Goal: Task Accomplishment & Management: Complete application form

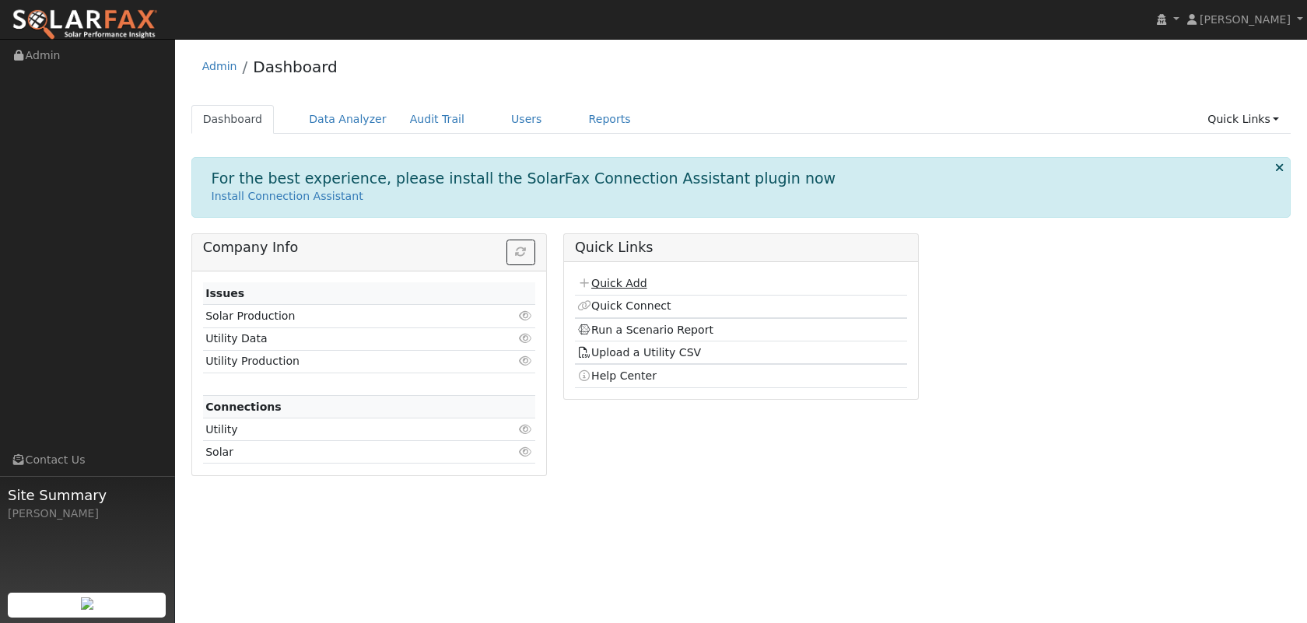
click at [628, 287] on link "Quick Add" at bounding box center [611, 283] width 69 height 12
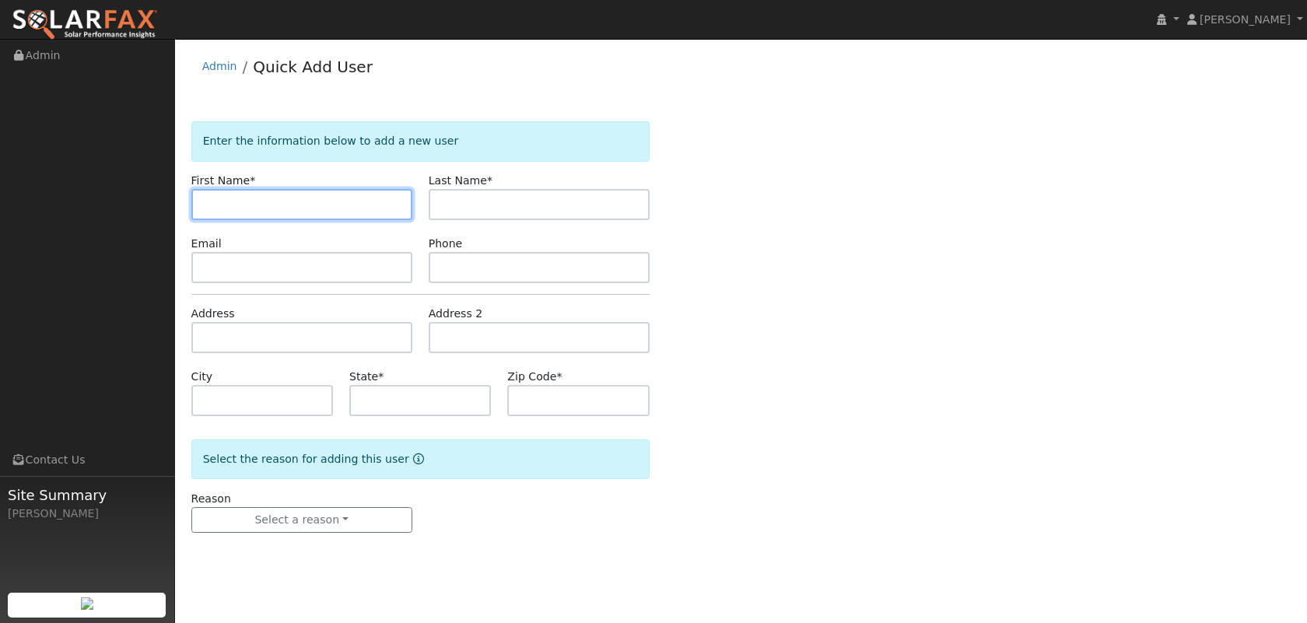
paste input "[EMAIL_ADDRESS][DOMAIN_NAME]"
type input "[EMAIL_ADDRESS][DOMAIN_NAME]"
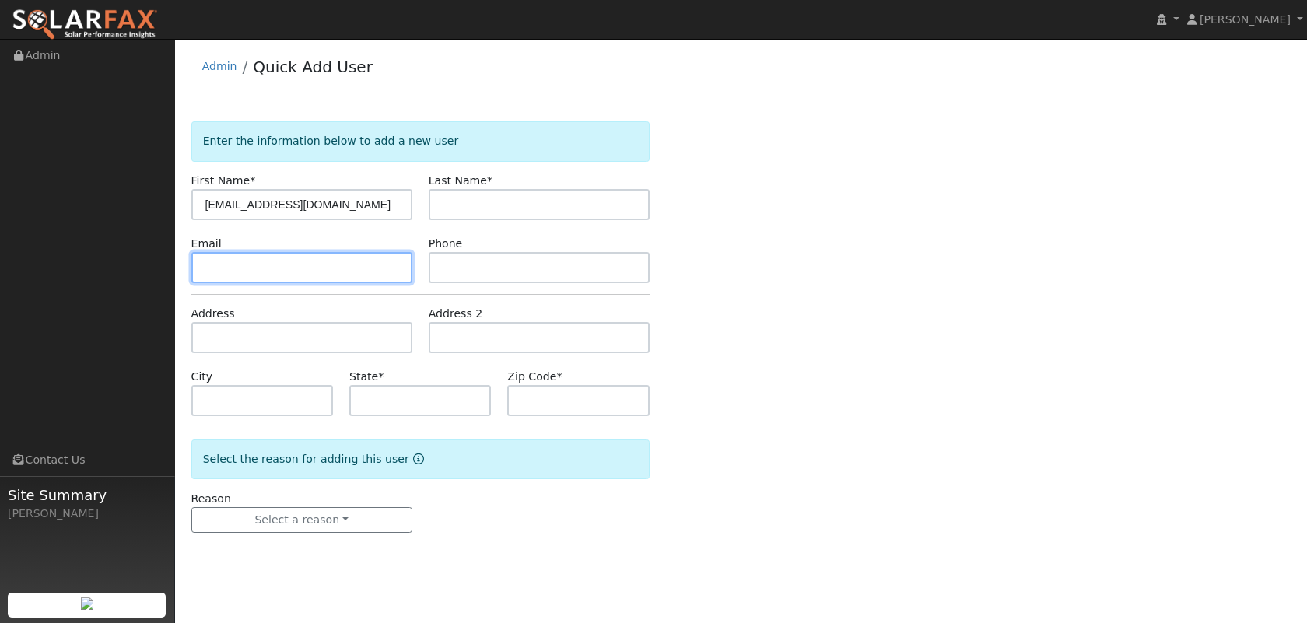
click at [327, 262] on input "text" at bounding box center [301, 267] width 221 height 31
paste input "[EMAIL_ADDRESS][DOMAIN_NAME]"
type input "[EMAIL_ADDRESS][DOMAIN_NAME]"
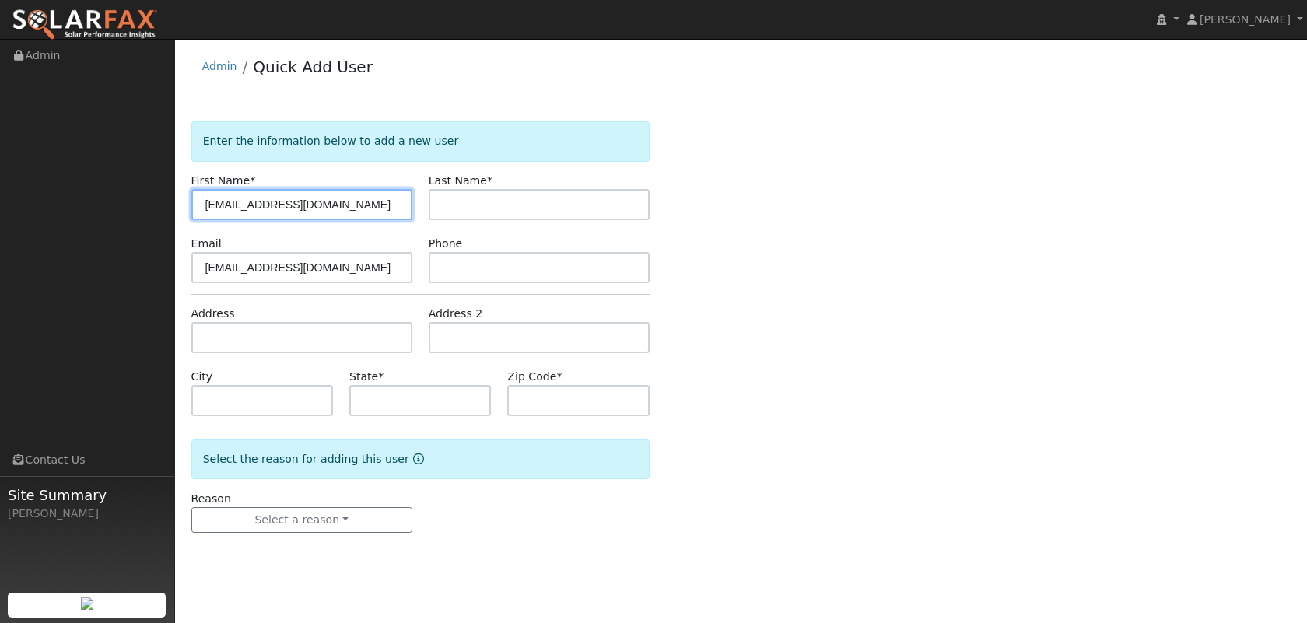
drag, startPoint x: 350, startPoint y: 203, endPoint x: 332, endPoint y: 191, distance: 21.4
click at [332, 191] on input "mrn5150@sbcglobal.net" at bounding box center [301, 204] width 221 height 31
type input "Mike"
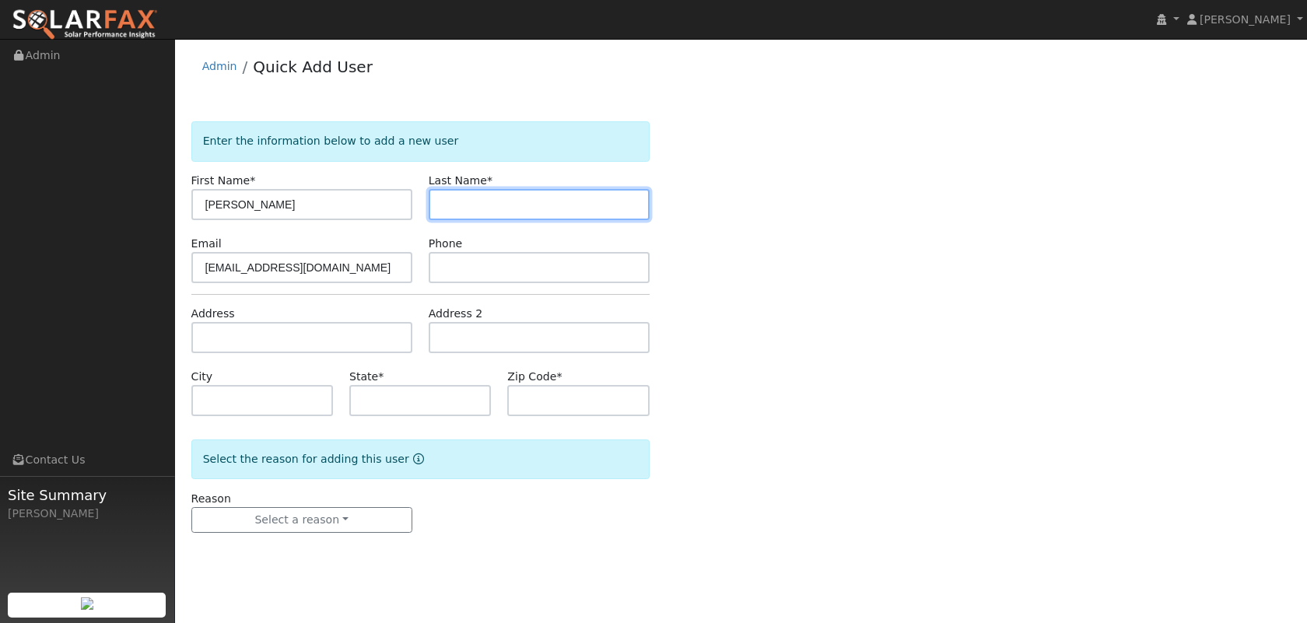
click at [477, 194] on input "text" at bounding box center [539, 204] width 221 height 31
type input "Neu"
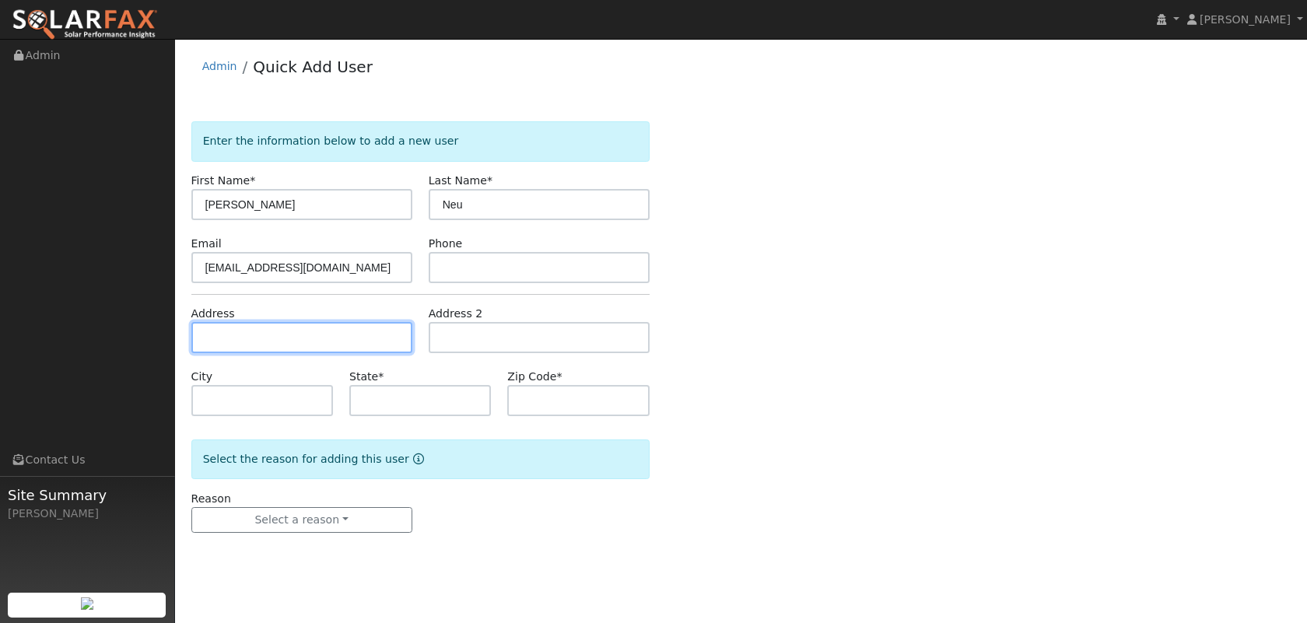
click at [296, 331] on input "text" at bounding box center [301, 337] width 221 height 31
paste input "2080 S La Quinta Ct"
type input "2080 South La Quinta Court"
type input "La Habra"
type input "CA"
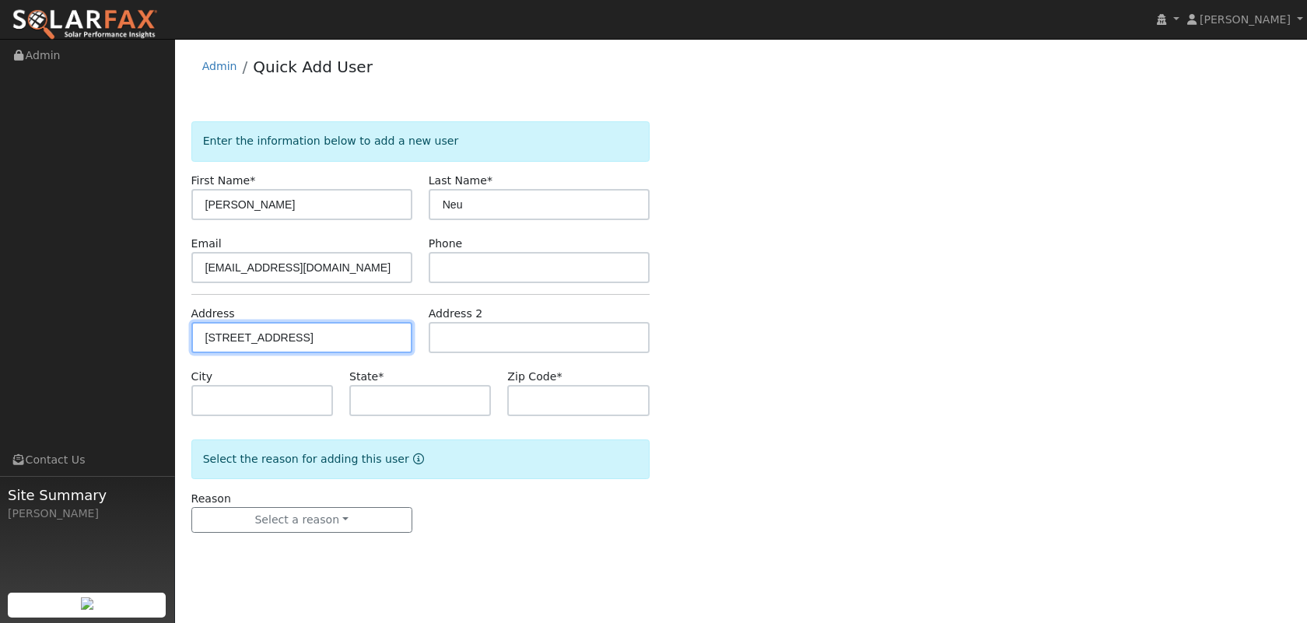
type input "90631"
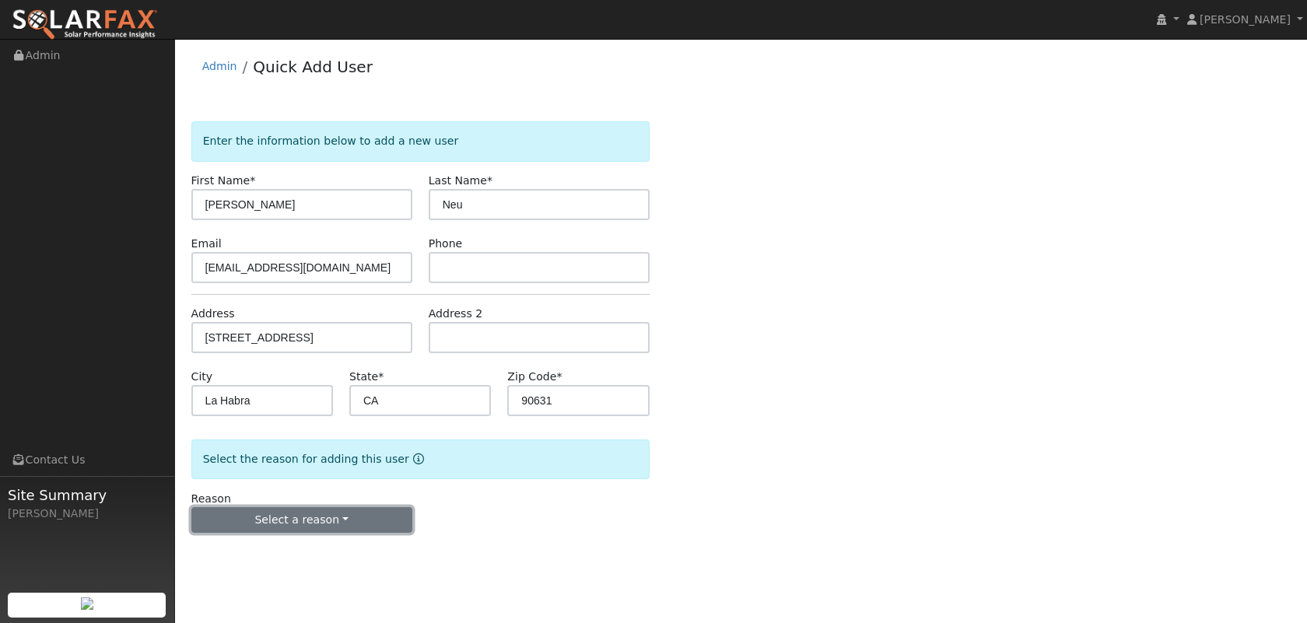
click at [376, 518] on button "Select a reason" at bounding box center [301, 520] width 221 height 26
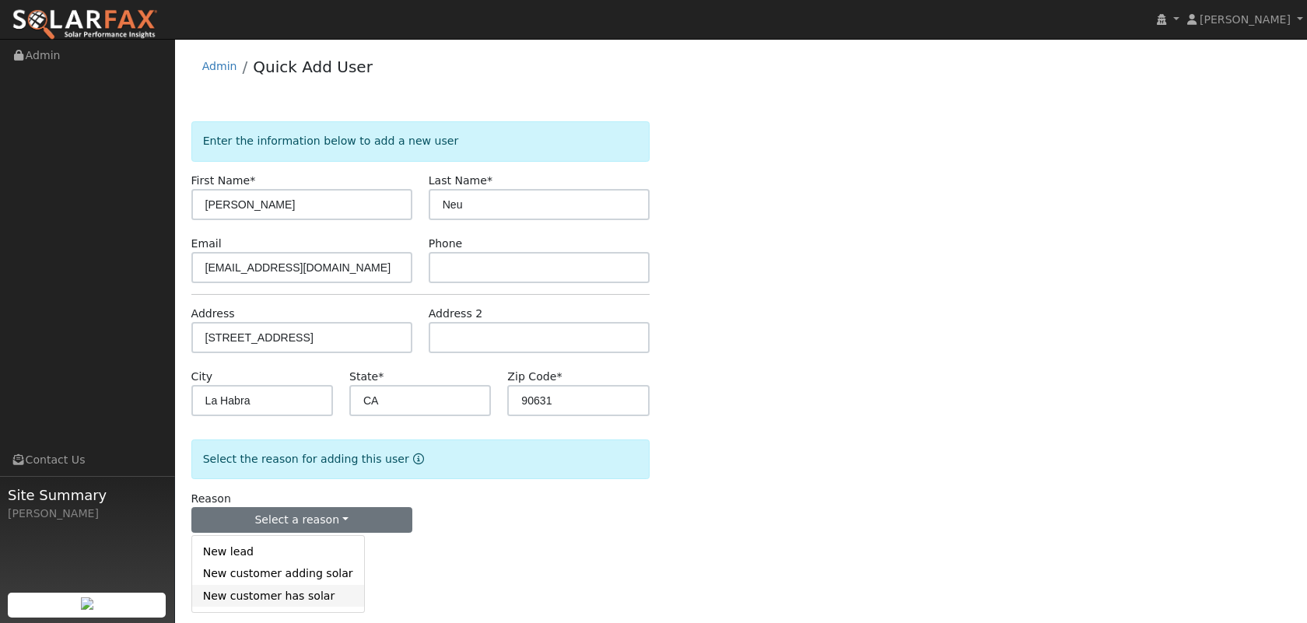
click at [314, 595] on link "New customer has solar" at bounding box center [278, 596] width 172 height 22
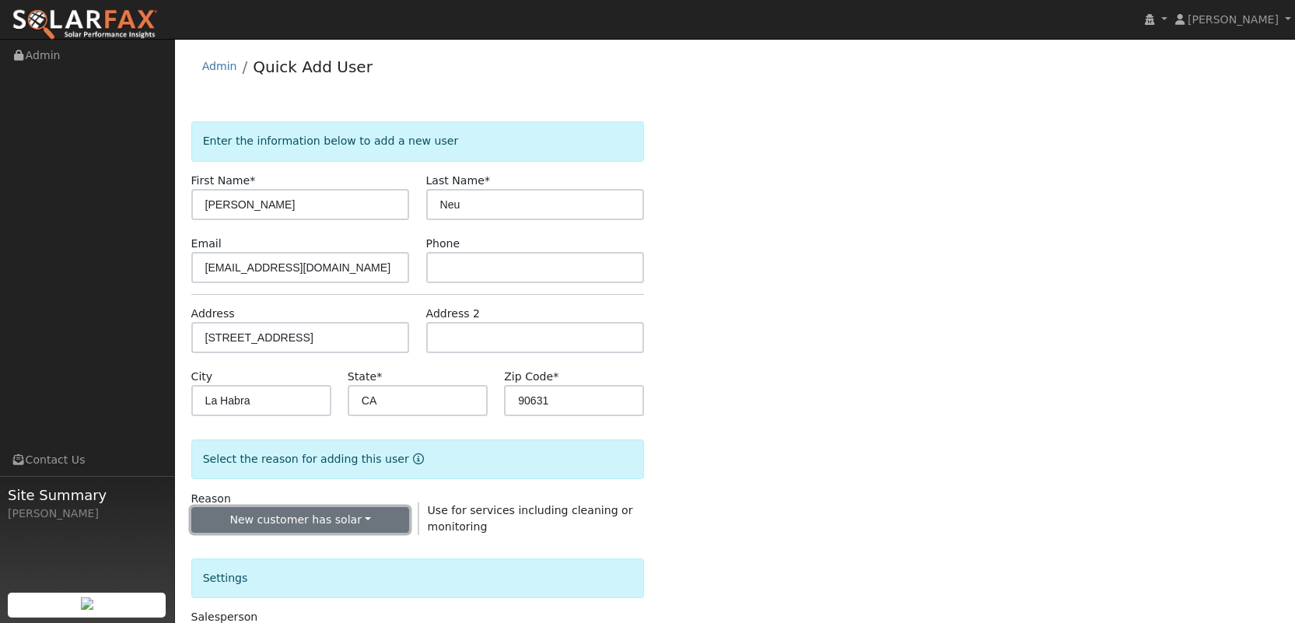
click at [374, 520] on button "New customer has solar" at bounding box center [300, 520] width 219 height 26
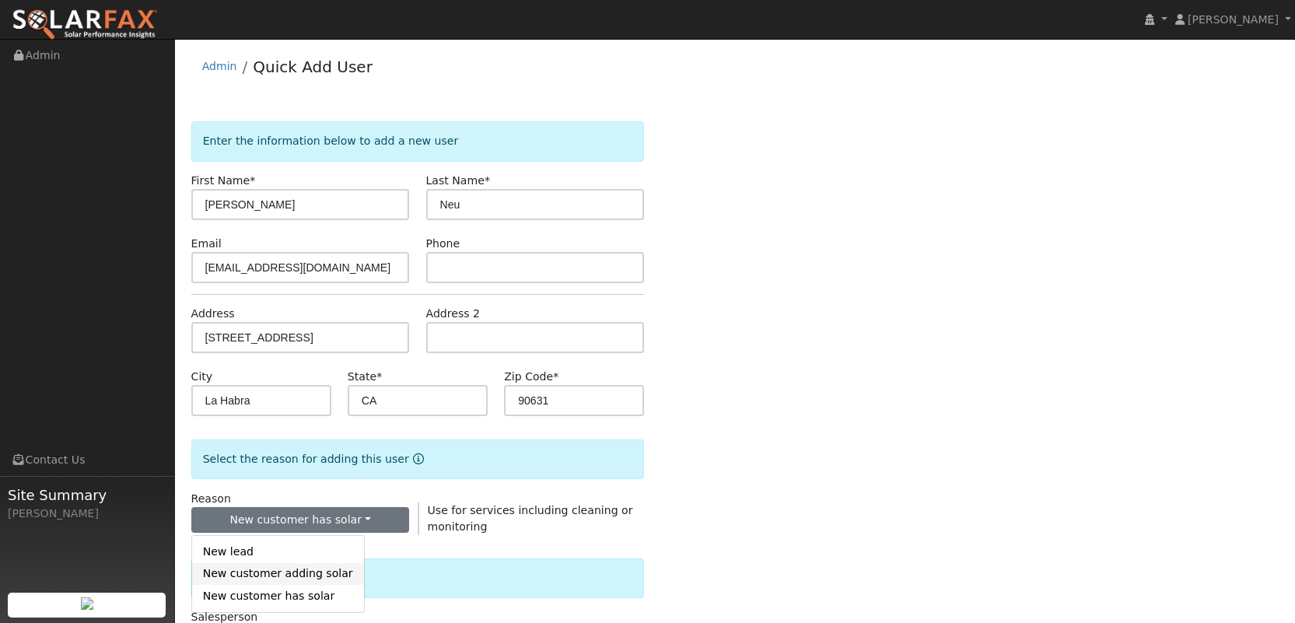
click at [322, 571] on link "New customer adding solar" at bounding box center [278, 574] width 172 height 22
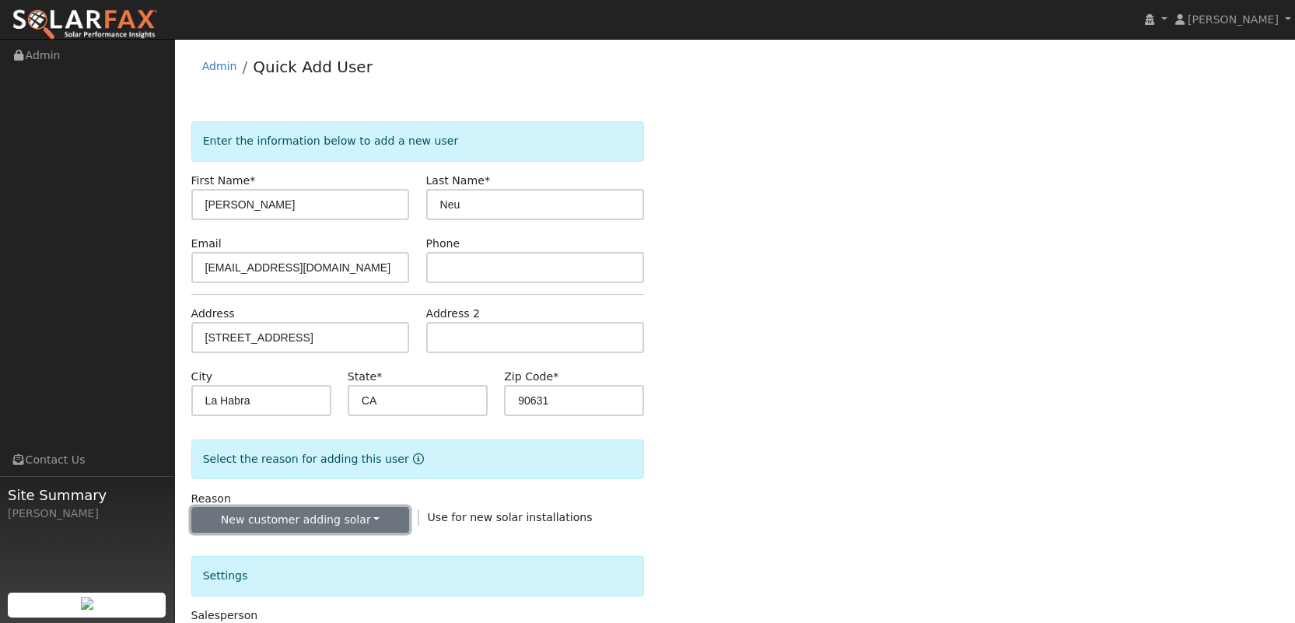
click at [353, 529] on button "New customer adding solar" at bounding box center [300, 520] width 219 height 26
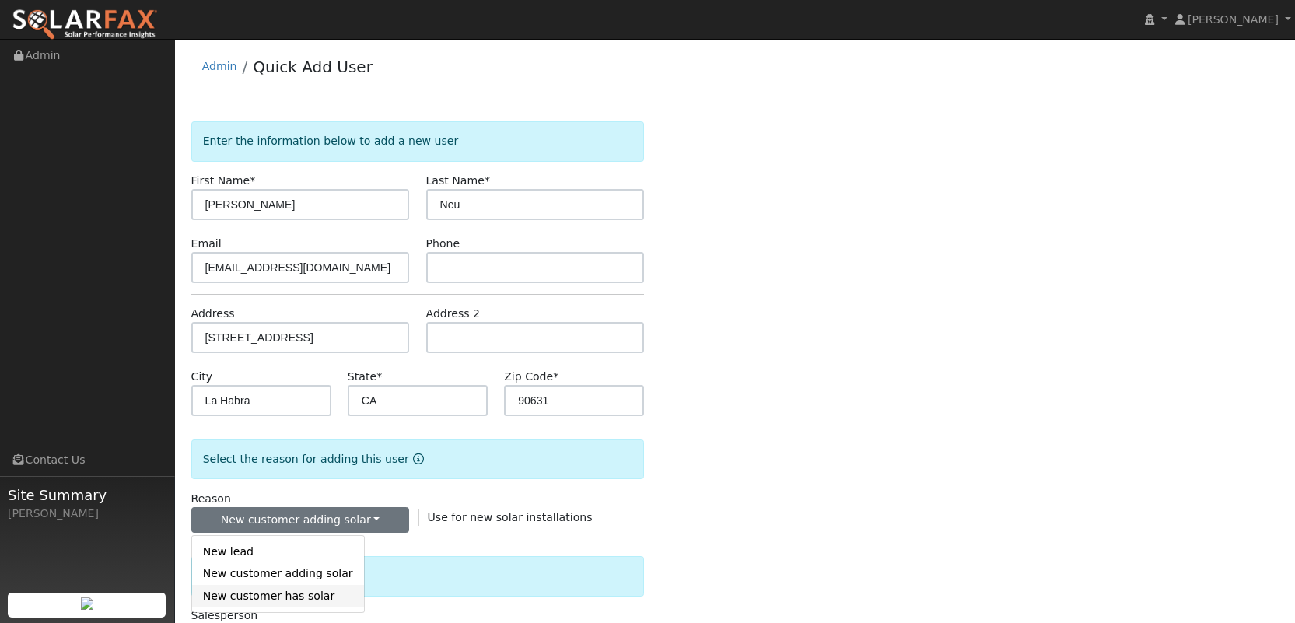
click at [313, 593] on link "New customer has solar" at bounding box center [278, 596] width 172 height 22
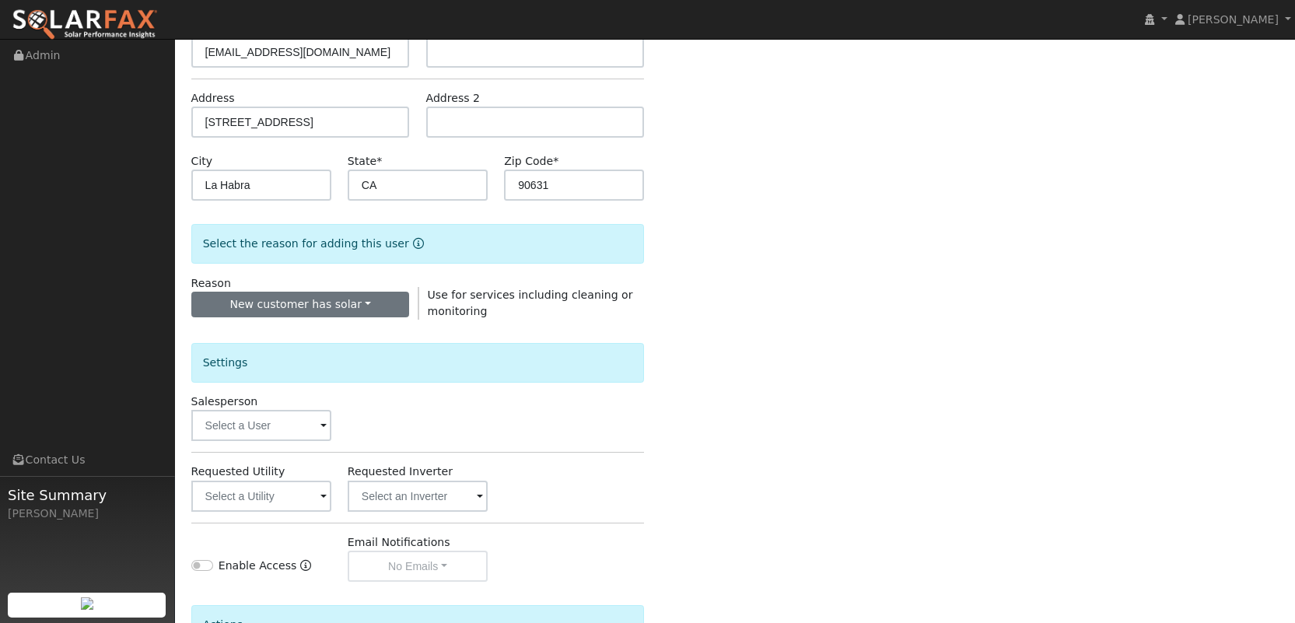
scroll to position [263, 0]
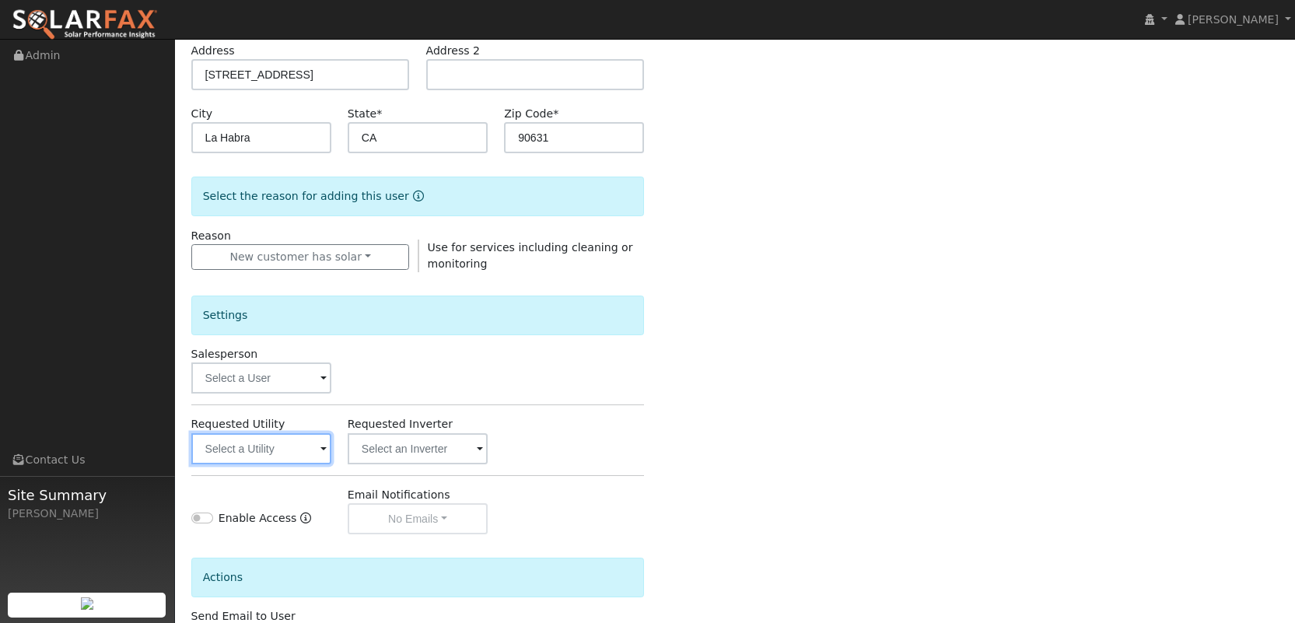
click at [296, 446] on input "text" at bounding box center [261, 448] width 140 height 31
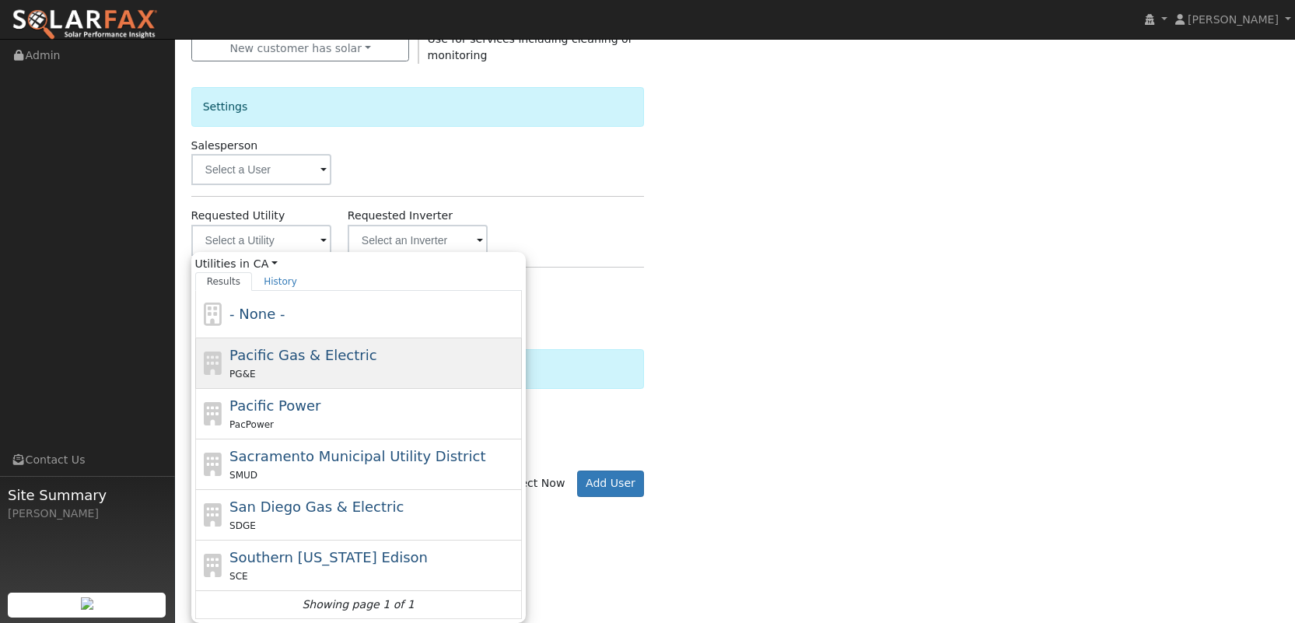
click at [307, 579] on div "SCE" at bounding box center [373, 576] width 289 height 16
type input "Southern California Edison"
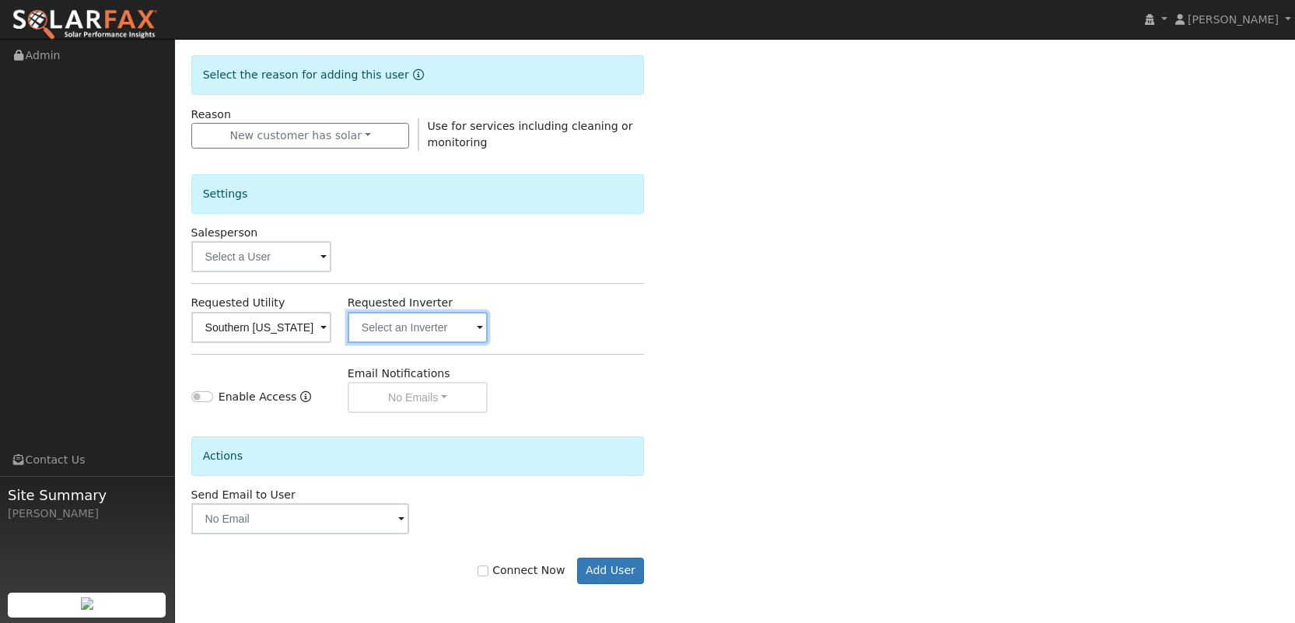
click at [432, 334] on input "text" at bounding box center [418, 327] width 140 height 31
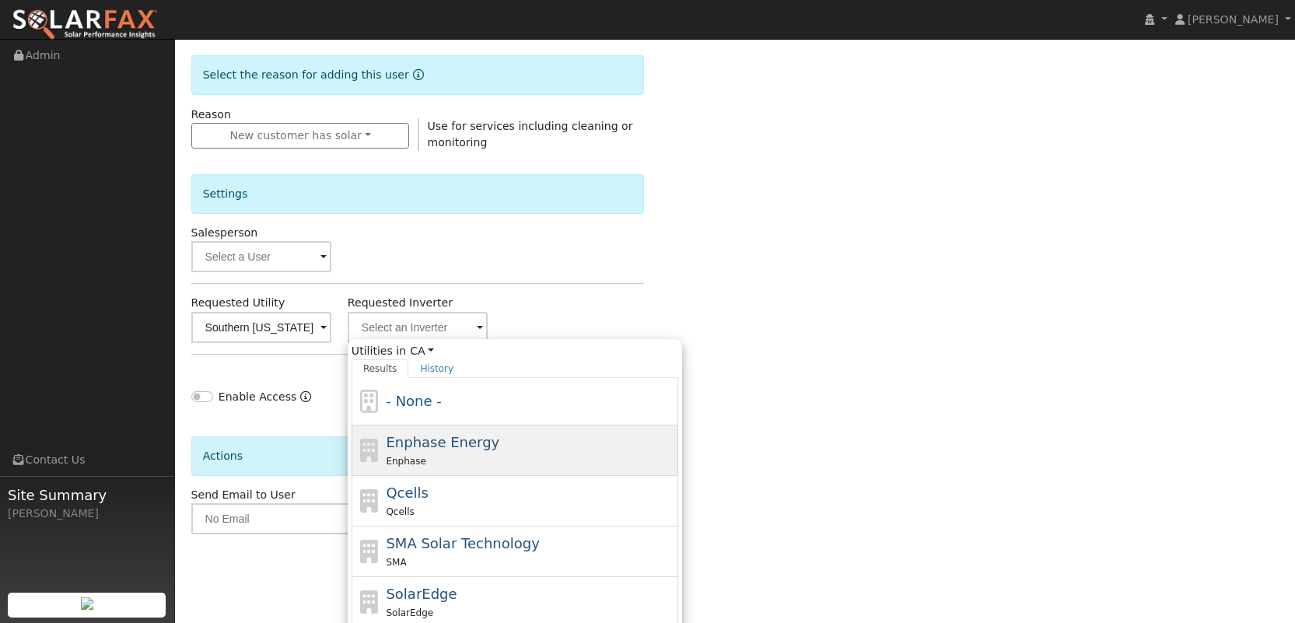
click at [440, 453] on div "Enphase" at bounding box center [530, 461] width 289 height 16
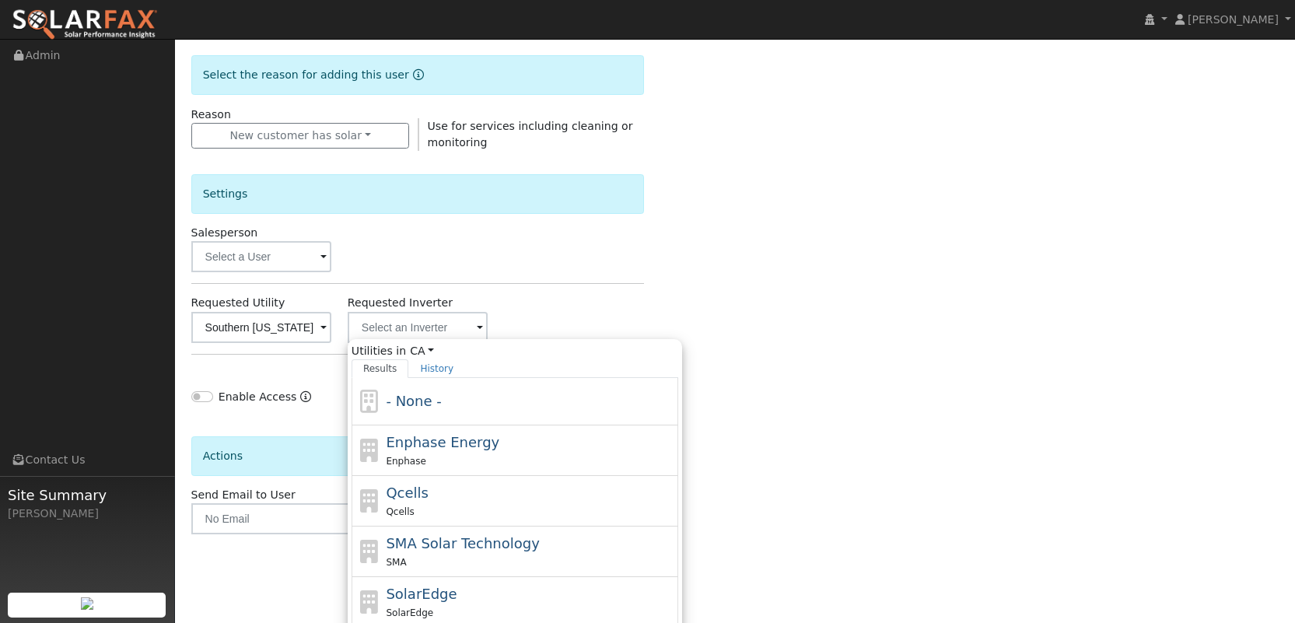
type input "Enphase Energy"
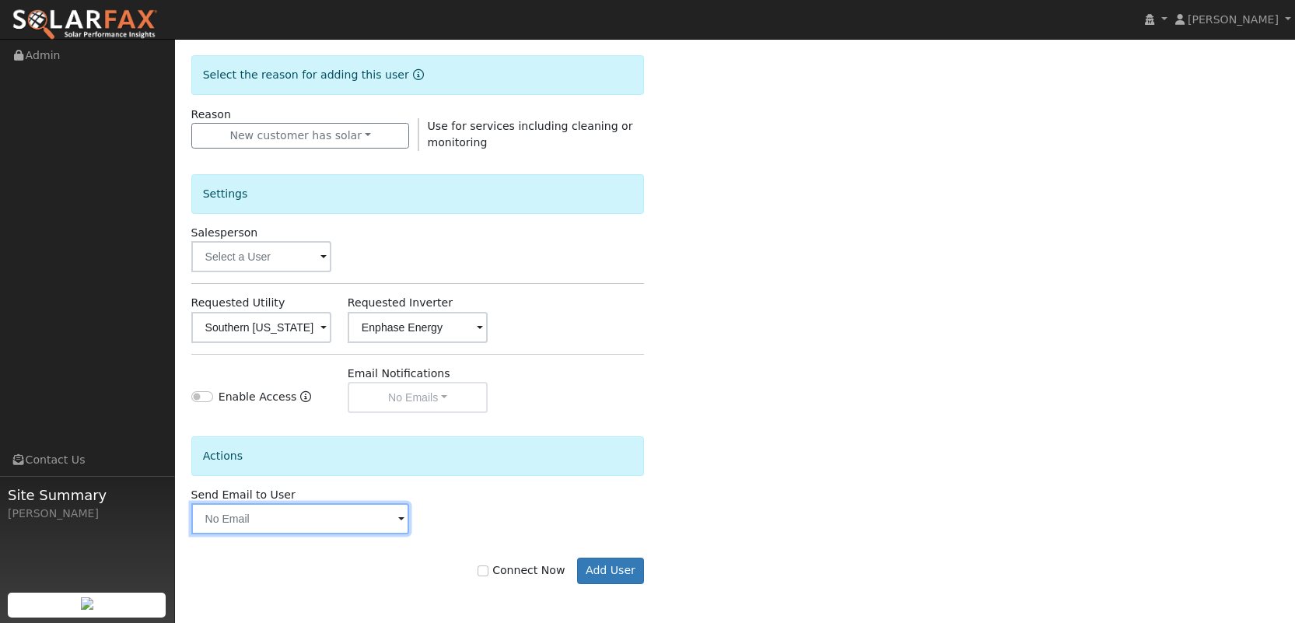
click at [340, 527] on input "text" at bounding box center [300, 518] width 219 height 31
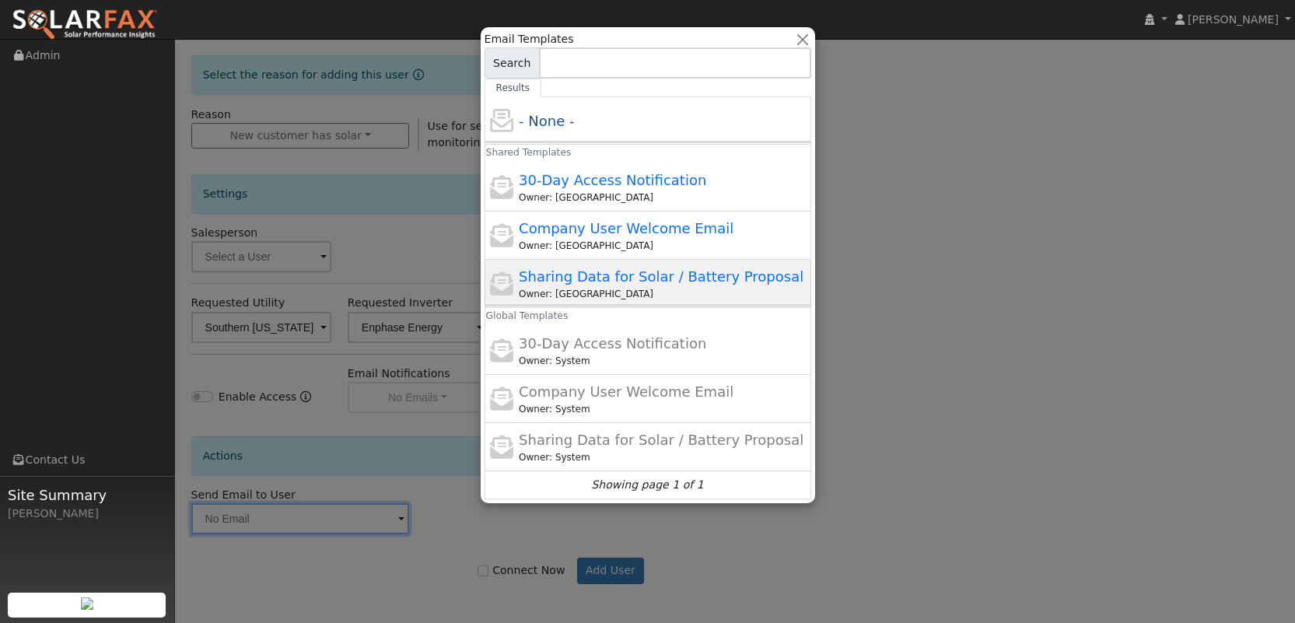
click at [599, 273] on span "Sharing Data for Solar / Battery Proposal" at bounding box center [661, 276] width 285 height 16
type input "Sharing Data for Solar / Battery Proposal"
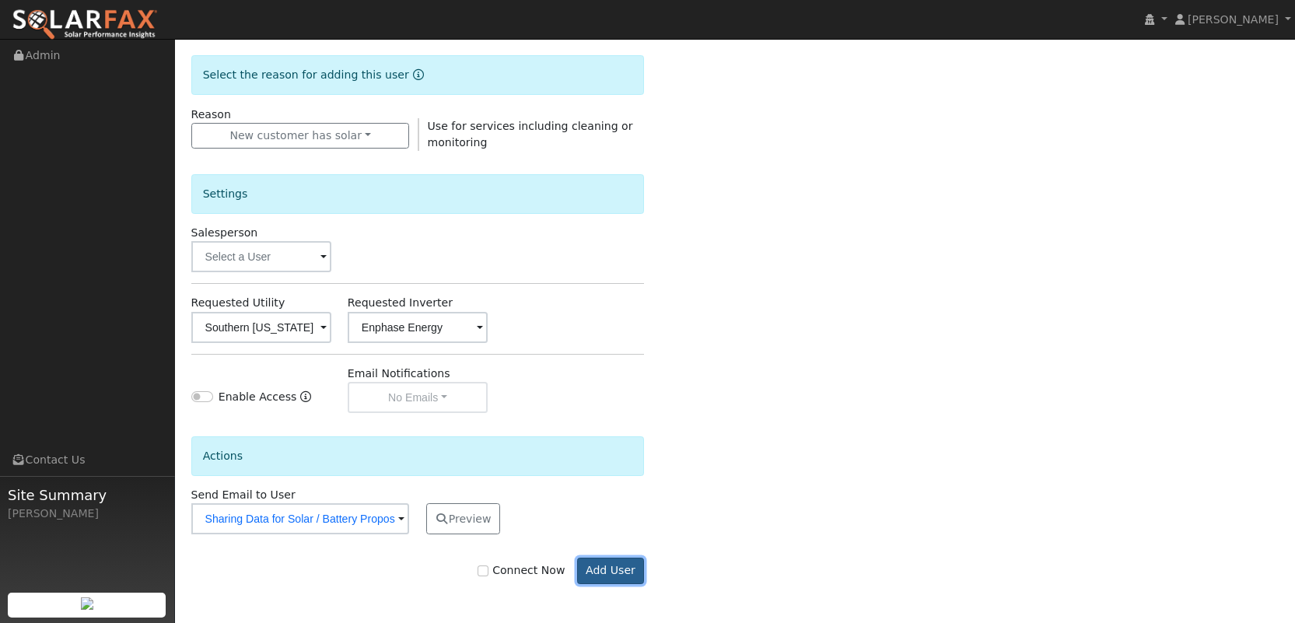
click at [625, 568] on button "Add User" at bounding box center [611, 571] width 68 height 26
